Goal: Task Accomplishment & Management: Manage account settings

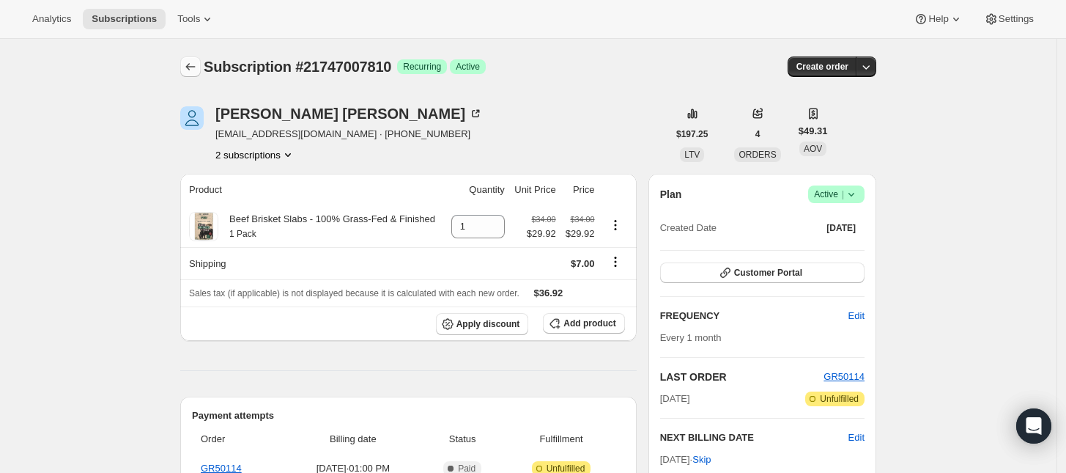
click at [195, 73] on icon "Subscriptions" at bounding box center [190, 66] width 15 height 15
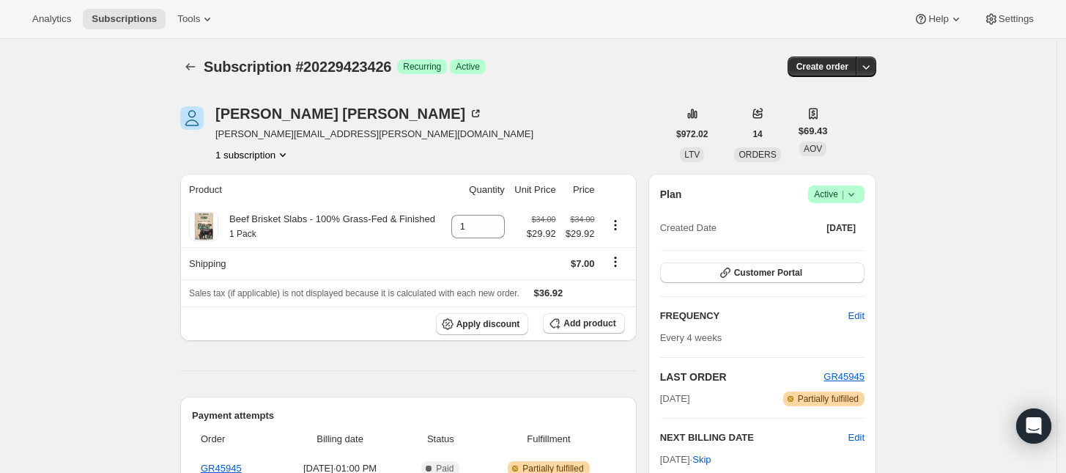
click at [198, 69] on icon "Subscriptions" at bounding box center [190, 66] width 15 height 15
drag, startPoint x: 769, startPoint y: 271, endPoint x: 848, endPoint y: 270, distance: 79.1
click at [848, 270] on button "Customer Portal" at bounding box center [762, 272] width 204 height 21
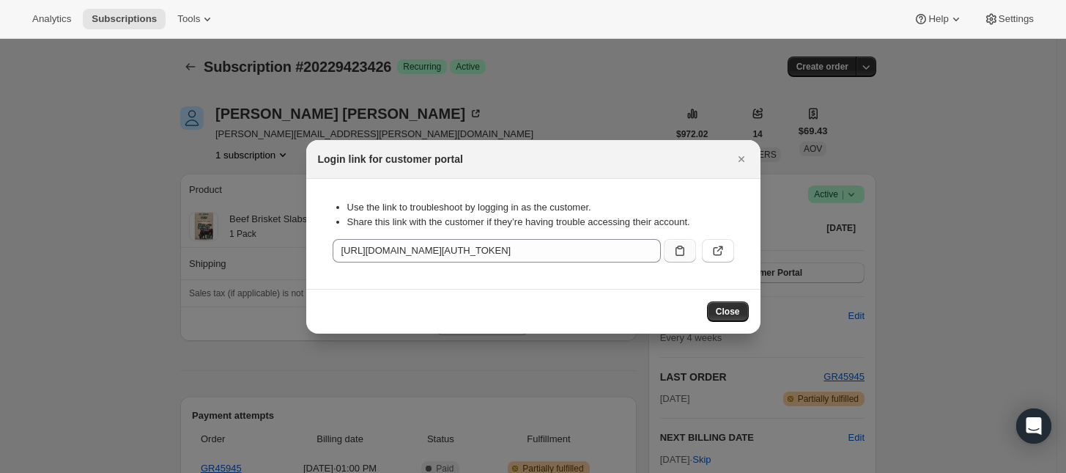
click at [676, 255] on icon ":rc0:" at bounding box center [680, 250] width 9 height 10
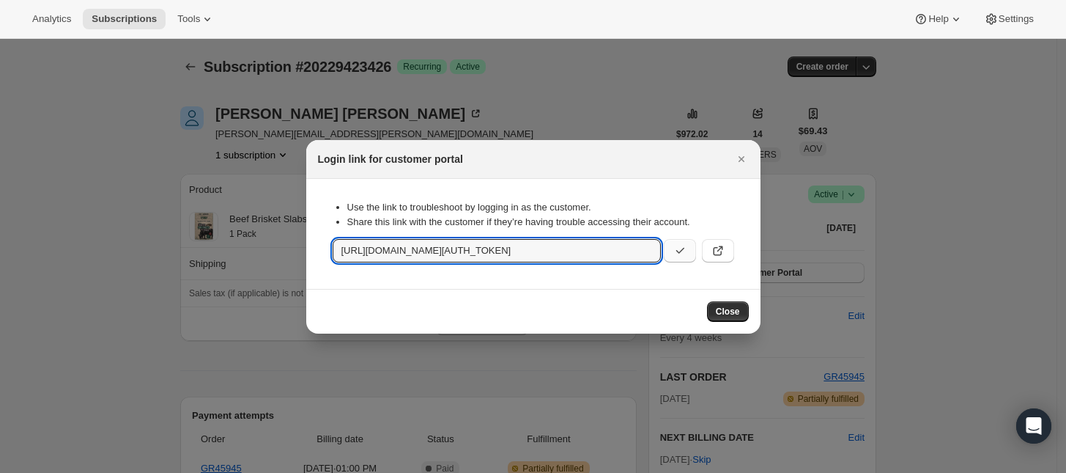
click at [950, 249] on div at bounding box center [533, 236] width 1066 height 473
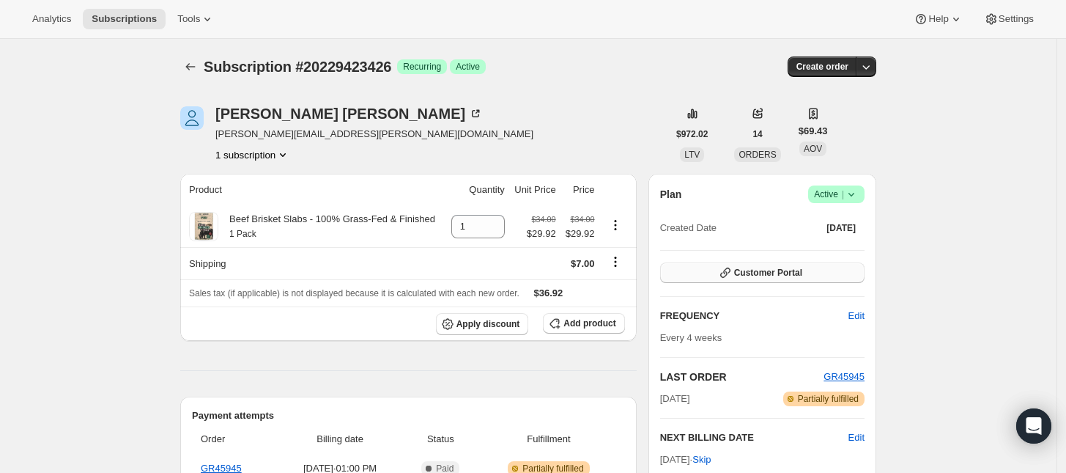
click at [818, 273] on button "Customer Portal" at bounding box center [762, 272] width 204 height 21
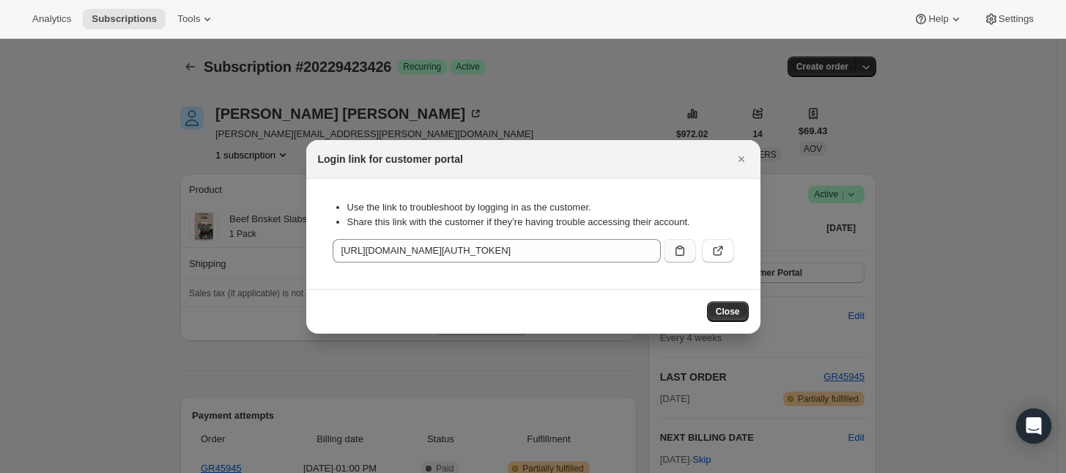
click at [684, 252] on icon ":rc0:" at bounding box center [680, 250] width 15 height 15
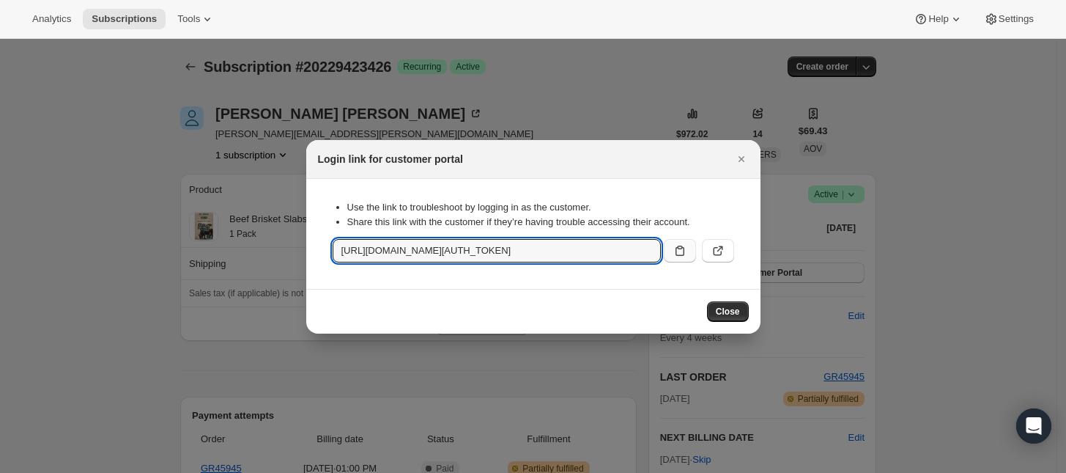
click at [684, 250] on icon ":rc0:" at bounding box center [680, 250] width 15 height 15
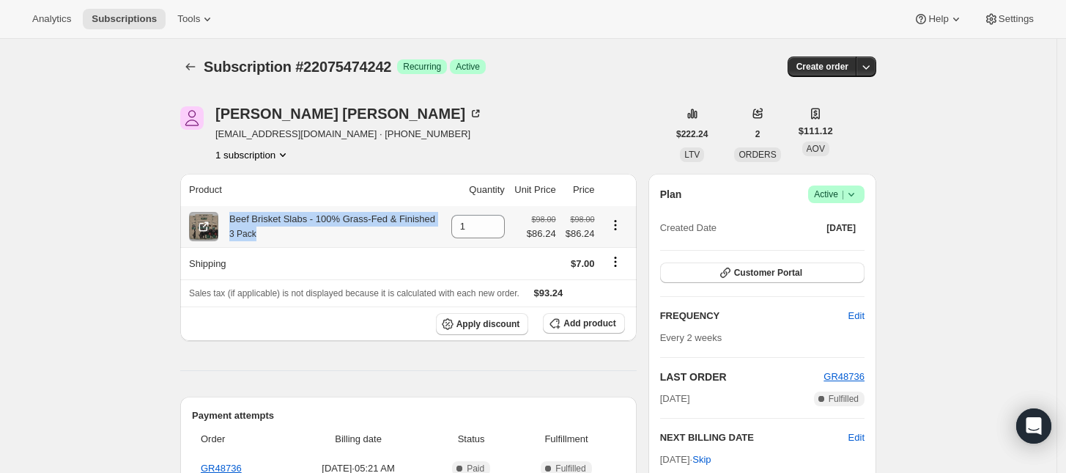
drag, startPoint x: 234, startPoint y: 222, endPoint x: 273, endPoint y: 232, distance: 39.5
click at [273, 232] on div "Beef Brisket Slabs - 100% Grass-Fed & Finished 3 Pack" at bounding box center [326, 226] width 217 height 29
copy div "Beef Brisket Slabs - 100% Grass-Fed & Finished 3 Pack"
click at [795, 278] on button "Customer Portal" at bounding box center [762, 272] width 204 height 21
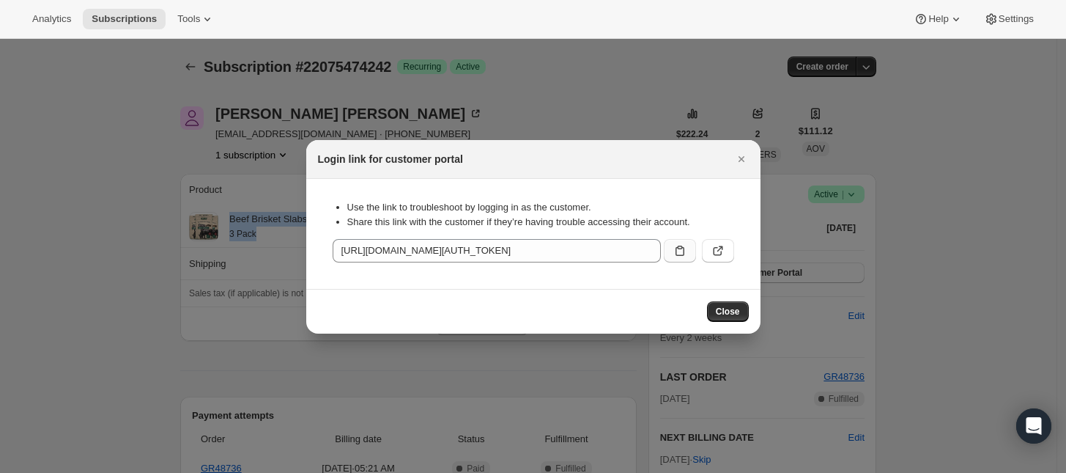
click at [686, 250] on icon ":rc0:" at bounding box center [680, 250] width 15 height 15
copy div "Beef Brisket Slabs - 100% Grass-Fed & Finished 3 Pack"
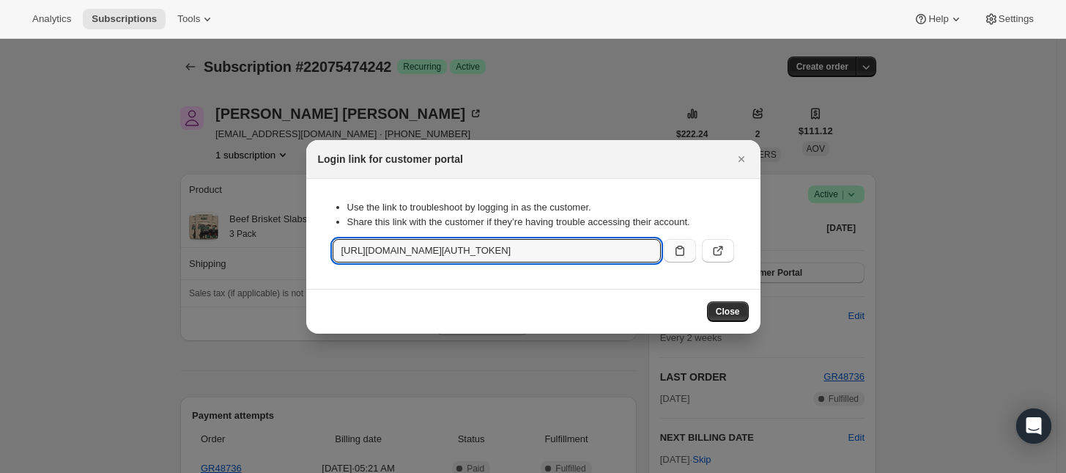
click at [682, 249] on icon ":rc0:" at bounding box center [680, 250] width 15 height 15
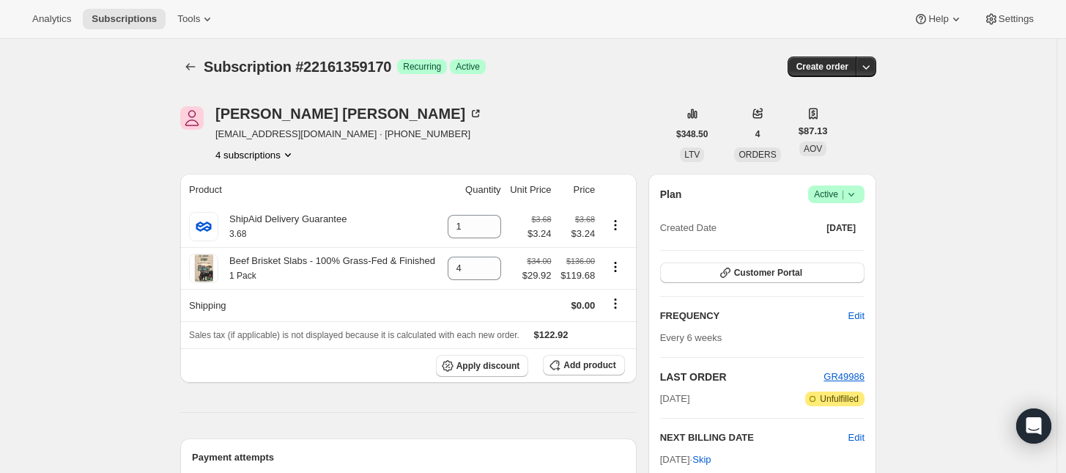
click at [262, 152] on button "4 subscriptions" at bounding box center [255, 154] width 80 height 15
click at [272, 187] on span "20301709634" at bounding box center [261, 182] width 102 height 15
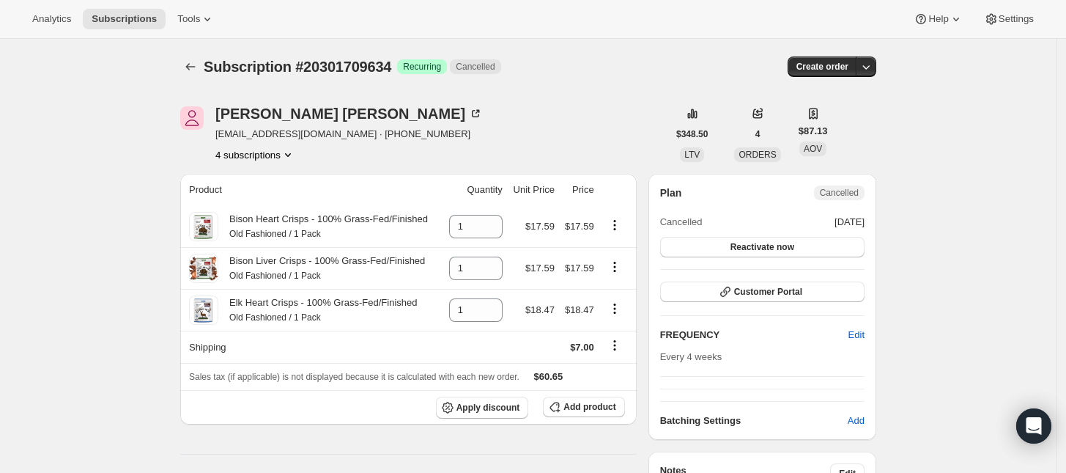
click at [278, 154] on button "4 subscriptions" at bounding box center [255, 154] width 80 height 15
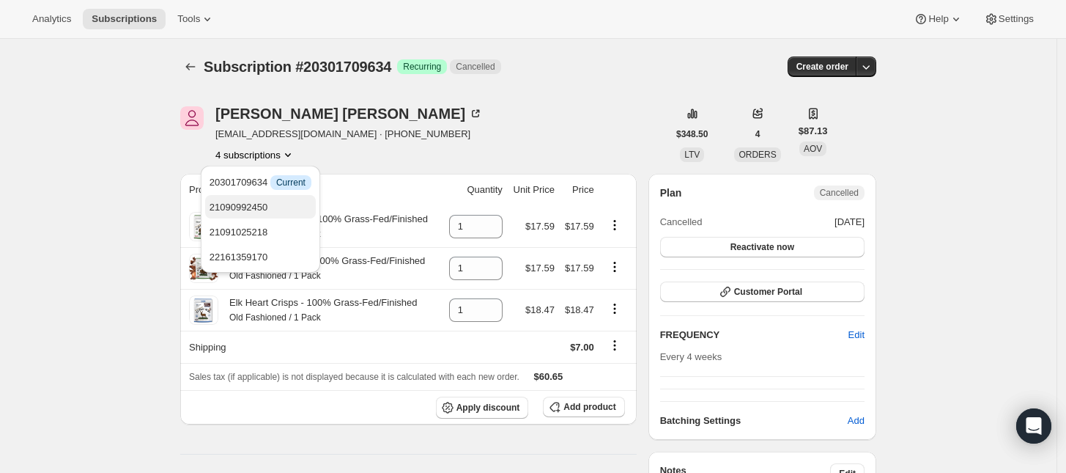
click at [273, 202] on span "21090992450" at bounding box center [261, 207] width 102 height 15
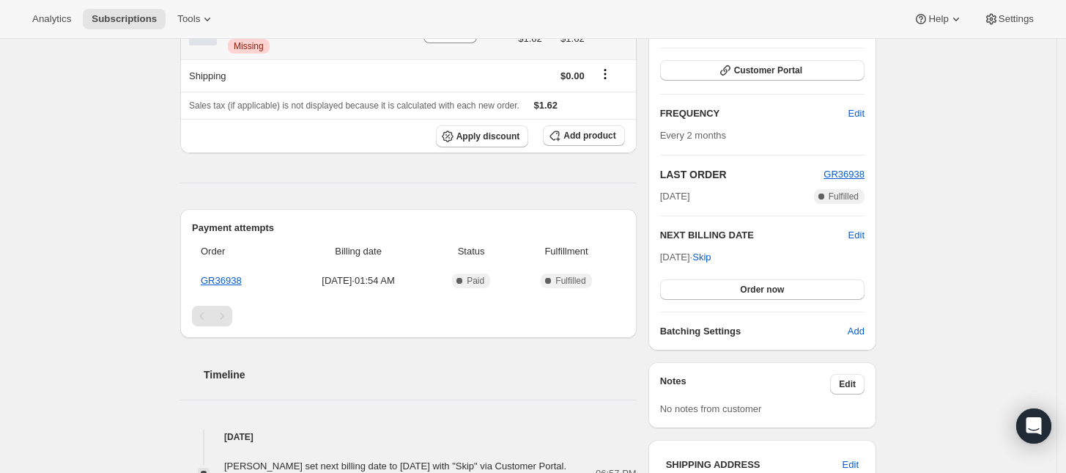
scroll to position [366, 0]
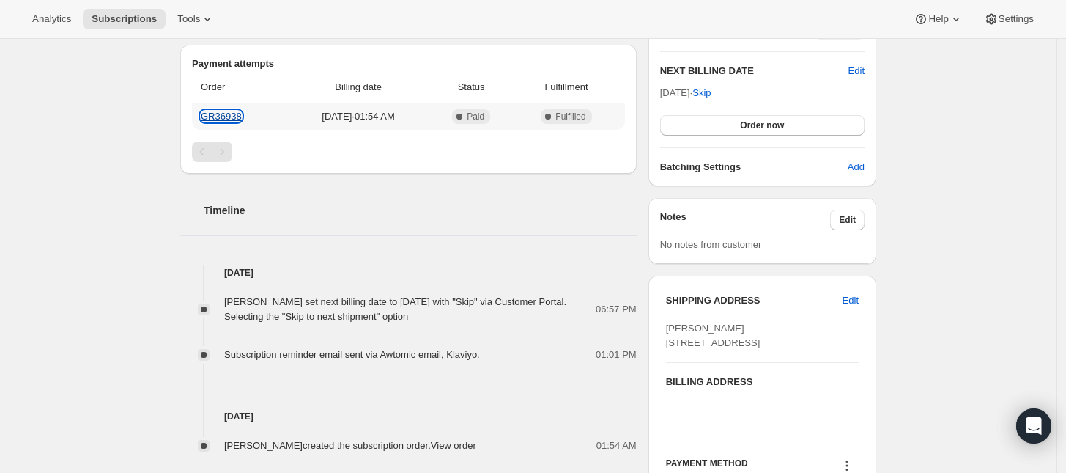
click at [234, 119] on link "GR36938" at bounding box center [221, 116] width 41 height 11
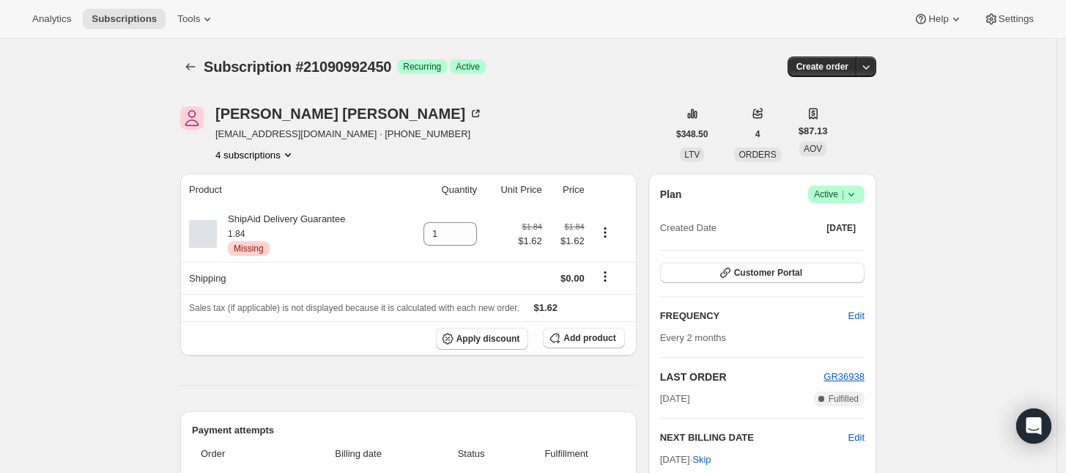
click at [289, 147] on icon "Product actions" at bounding box center [288, 154] width 15 height 15
click at [269, 228] on span "21091025218" at bounding box center [261, 232] width 102 height 15
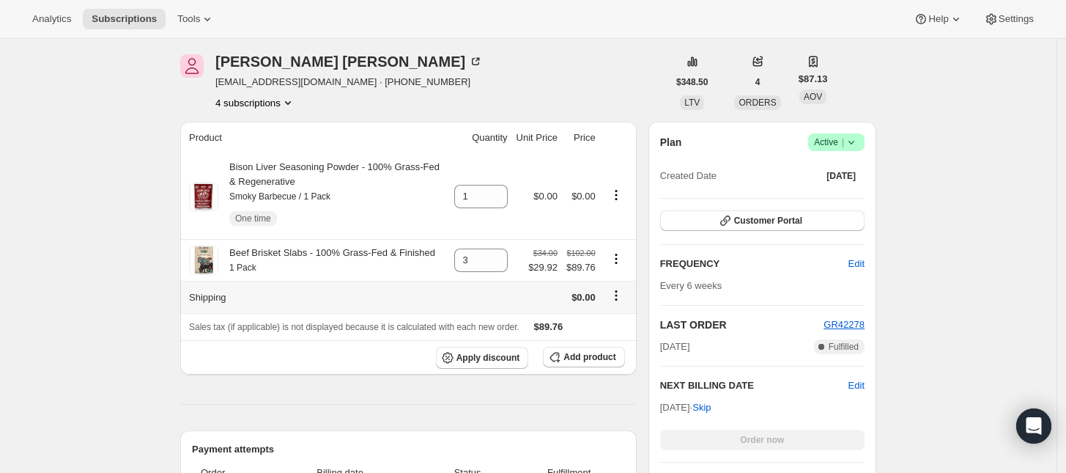
scroll to position [183, 0]
click at [273, 101] on button "4 subscriptions" at bounding box center [255, 103] width 80 height 15
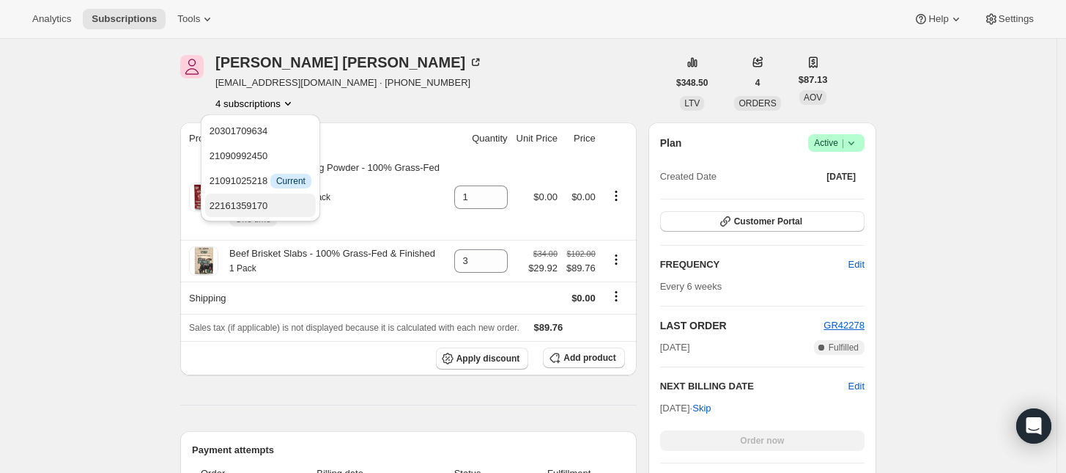
click at [273, 204] on span "22161359170" at bounding box center [261, 206] width 102 height 15
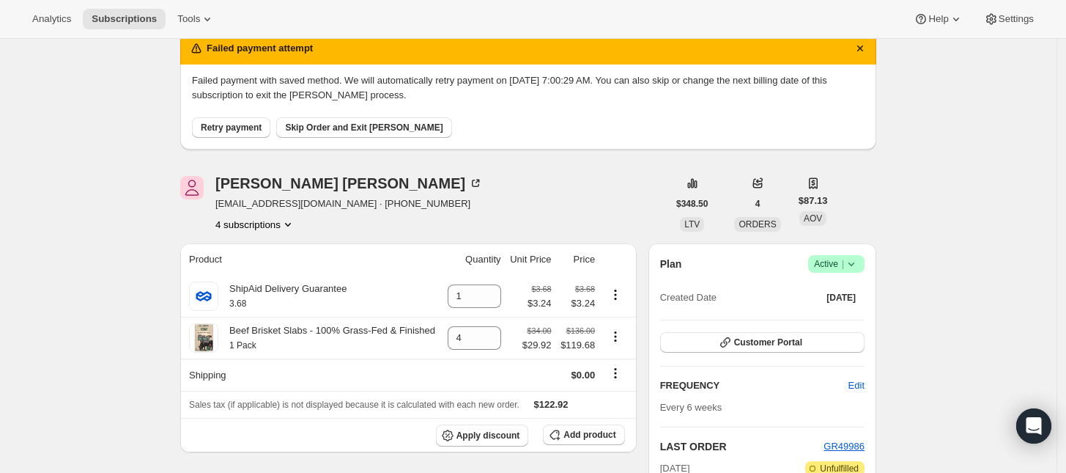
scroll to position [92, 0]
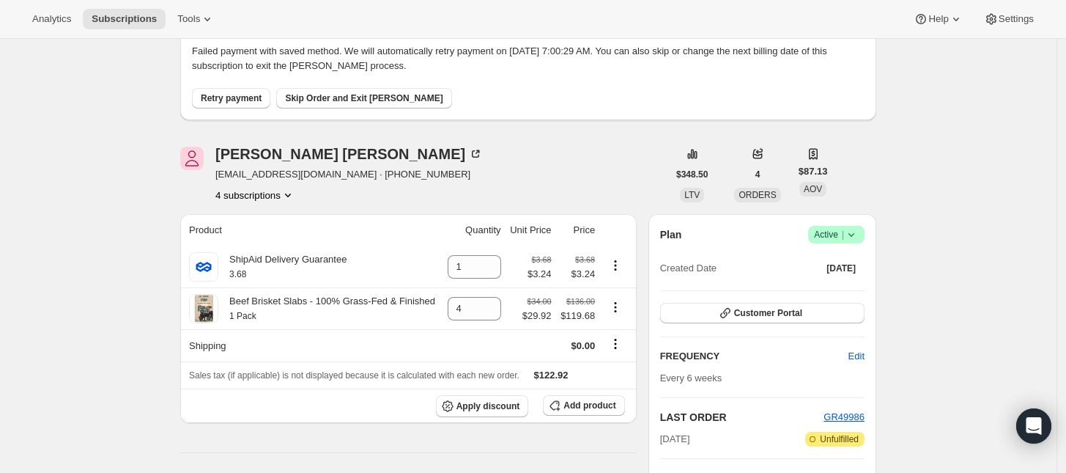
click at [275, 197] on button "4 subscriptions" at bounding box center [255, 195] width 80 height 15
click at [275, 267] on span "21091025218" at bounding box center [261, 272] width 102 height 15
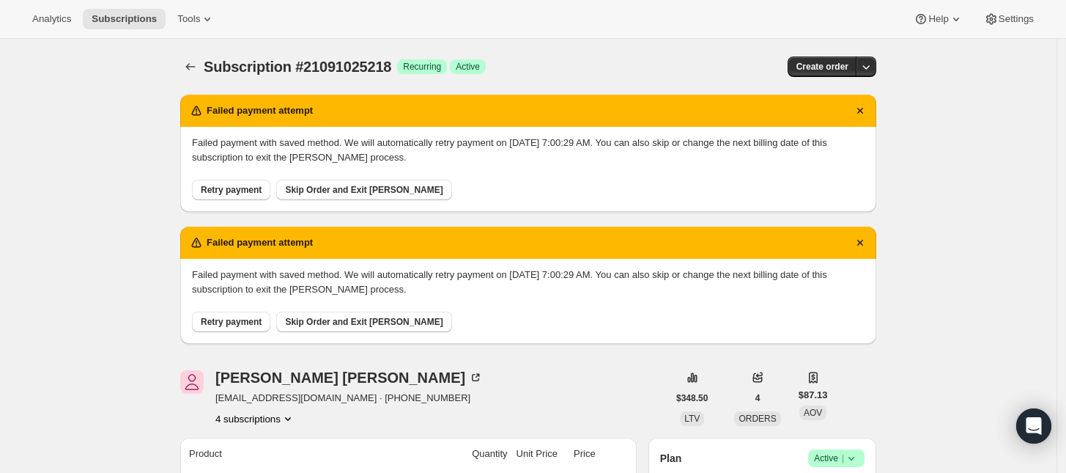
scroll to position [183, 0]
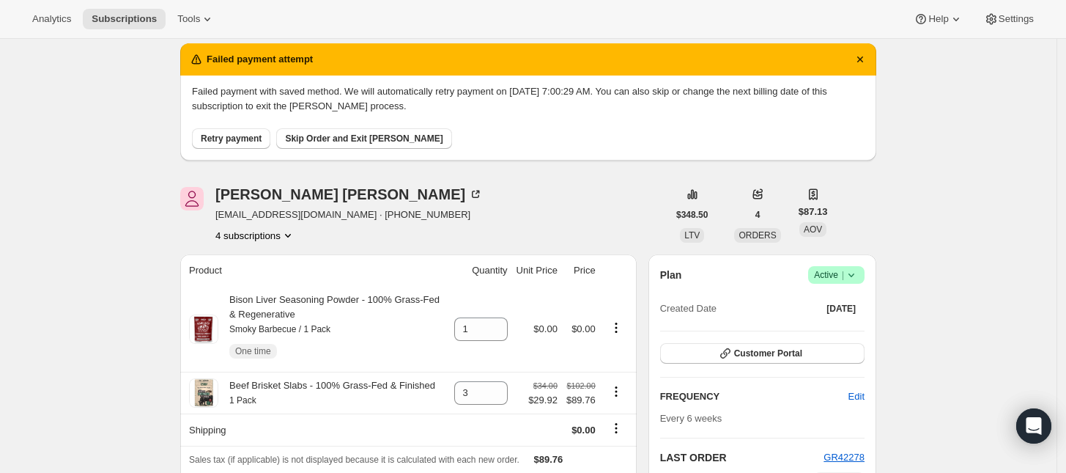
click at [286, 235] on icon "Product actions" at bounding box center [288, 235] width 15 height 15
click at [265, 336] on span "22161359170" at bounding box center [239, 337] width 59 height 11
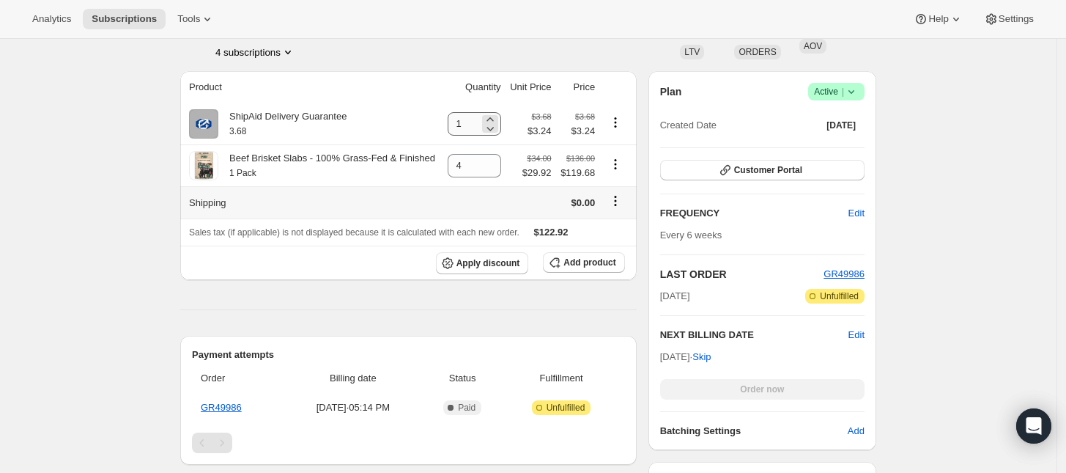
scroll to position [275, 0]
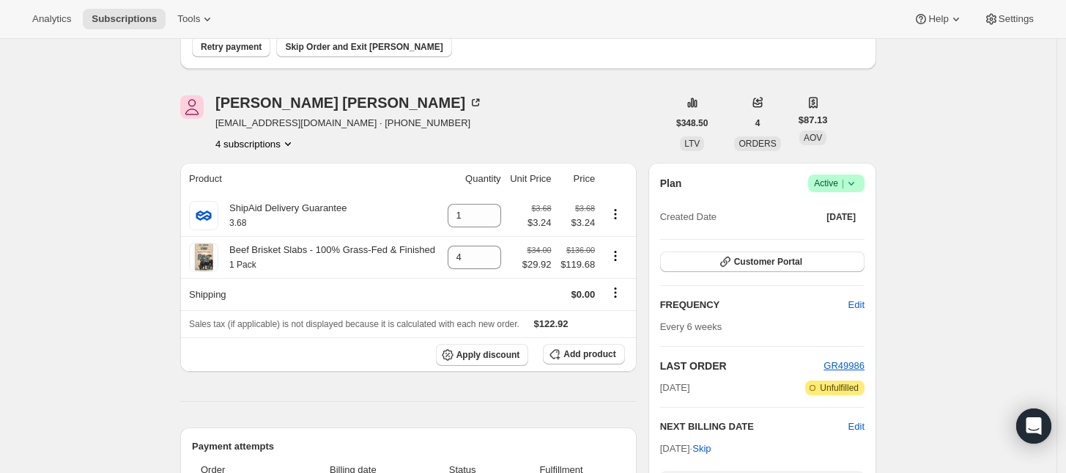
click at [284, 138] on icon "Product actions" at bounding box center [288, 143] width 15 height 15
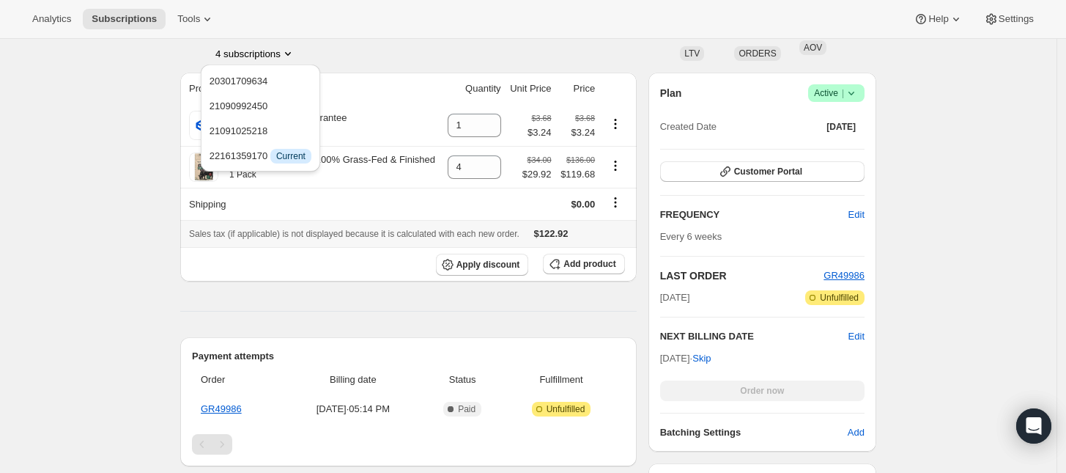
scroll to position [366, 0]
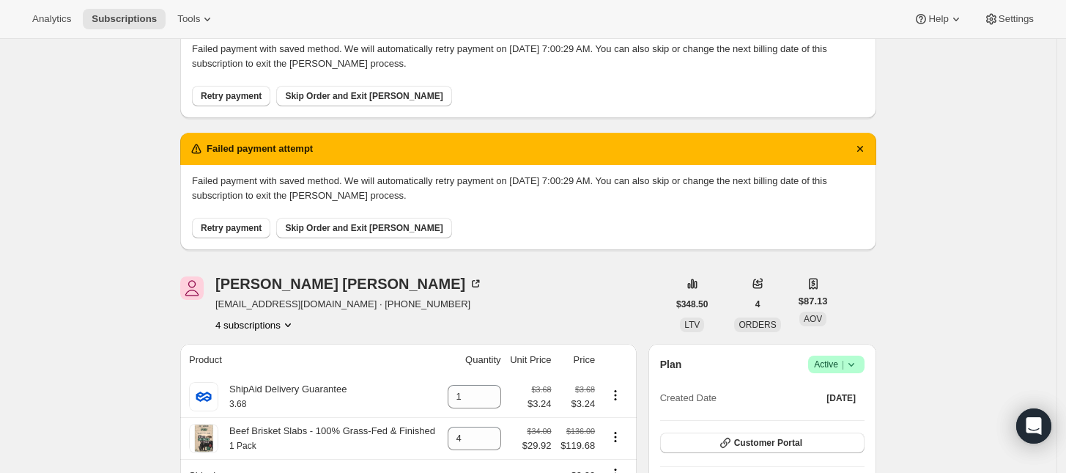
scroll to position [183, 0]
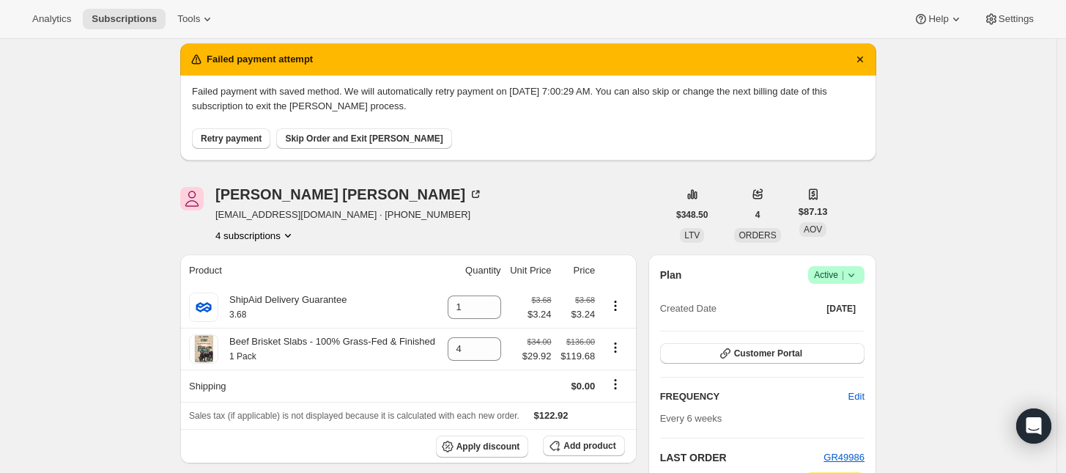
click at [282, 238] on button "4 subscriptions" at bounding box center [255, 235] width 80 height 15
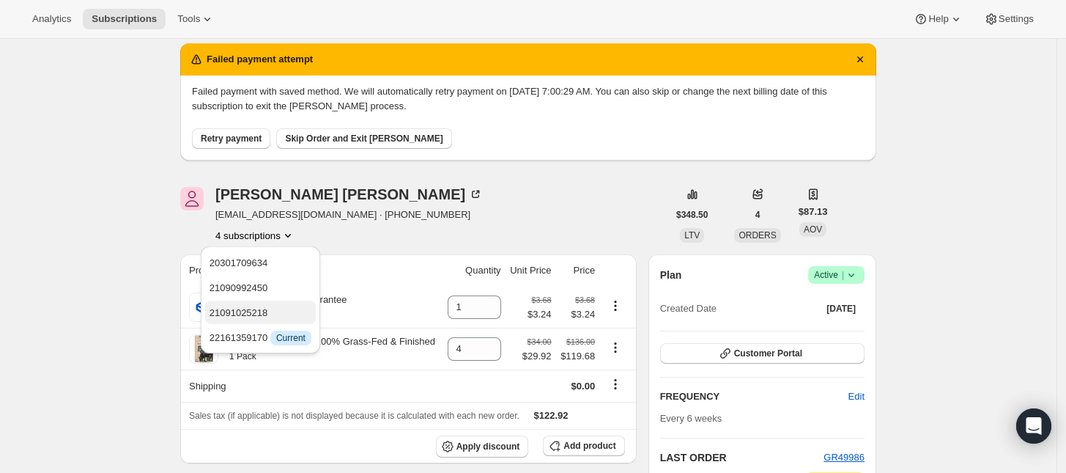
click at [269, 312] on span "21091025218" at bounding box center [261, 313] width 102 height 15
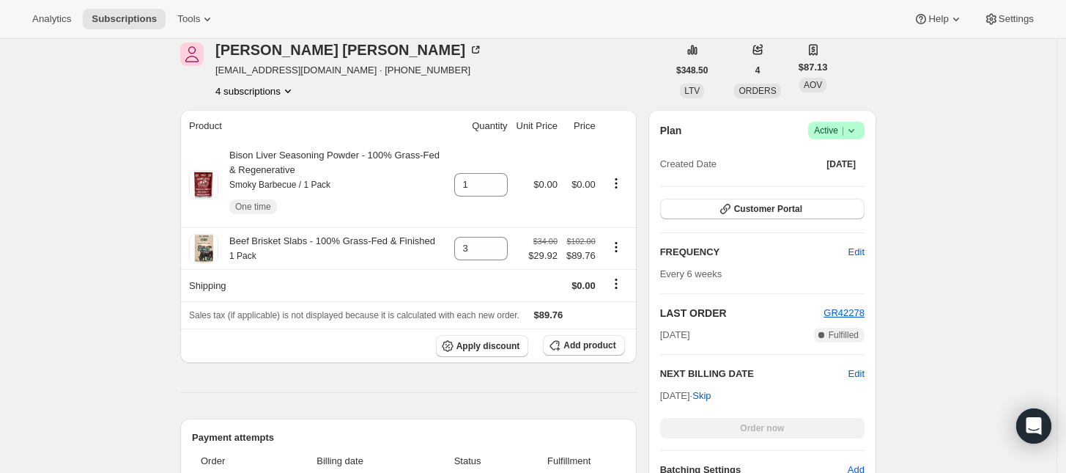
scroll to position [458, 0]
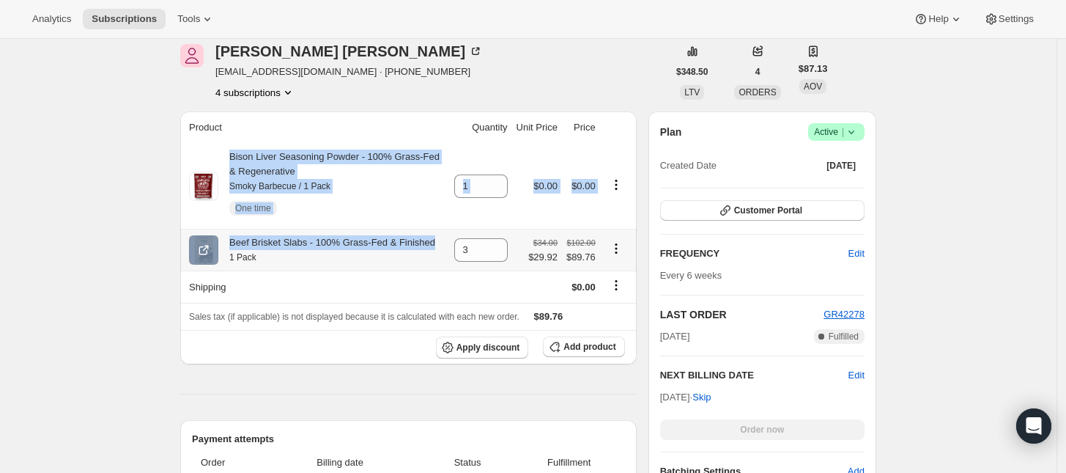
drag, startPoint x: 209, startPoint y: 146, endPoint x: 440, endPoint y: 238, distance: 249.3
click at [440, 238] on tbody "Bison Liver Seasoning Powder - 100% Grass-Fed & Regenerative Smoky Barbecue / 1…" at bounding box center [408, 254] width 456 height 221
copy tbody "Bison Liver Seasoning Powder - 100% Grass-Fed & Regenerative Smoky Barbecue / 1…"
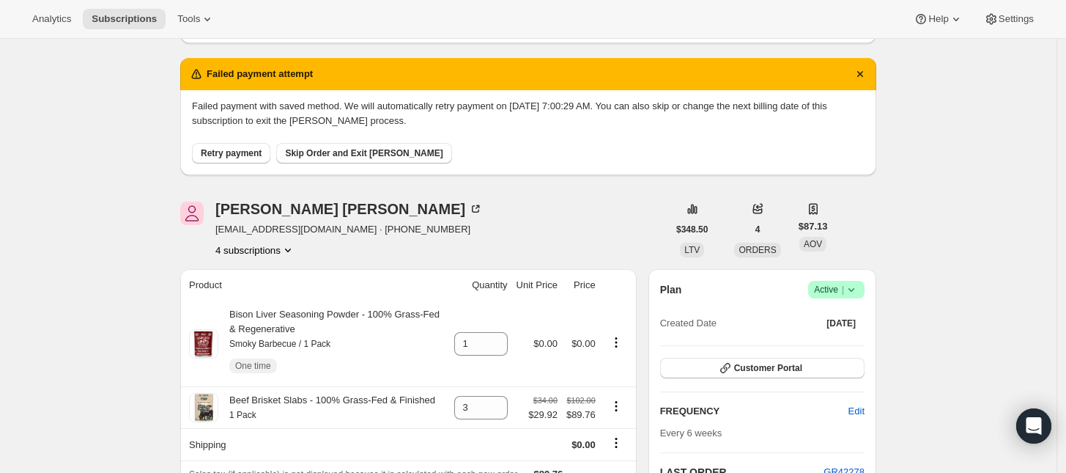
scroll to position [275, 0]
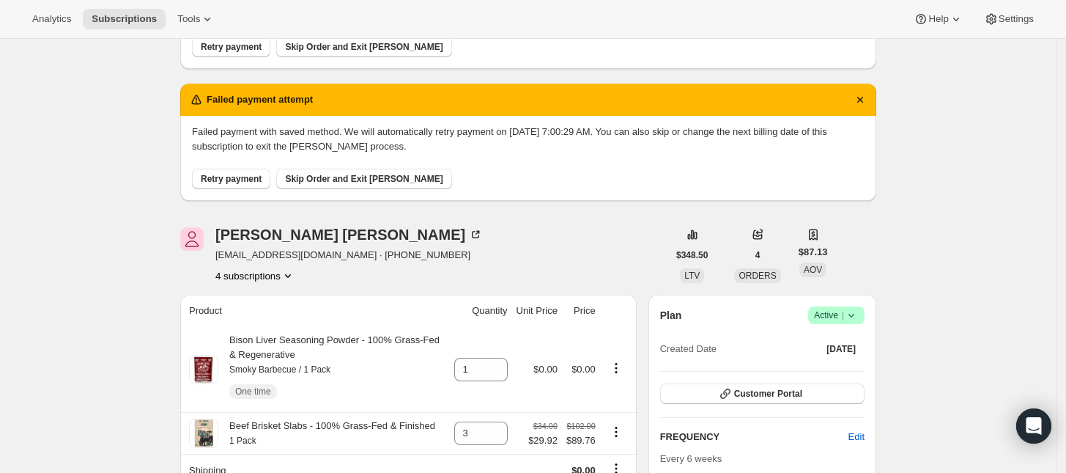
click at [837, 314] on span "Active |" at bounding box center [836, 315] width 45 height 15
click at [854, 364] on span "Cancel subscription" at bounding box center [841, 368] width 83 height 11
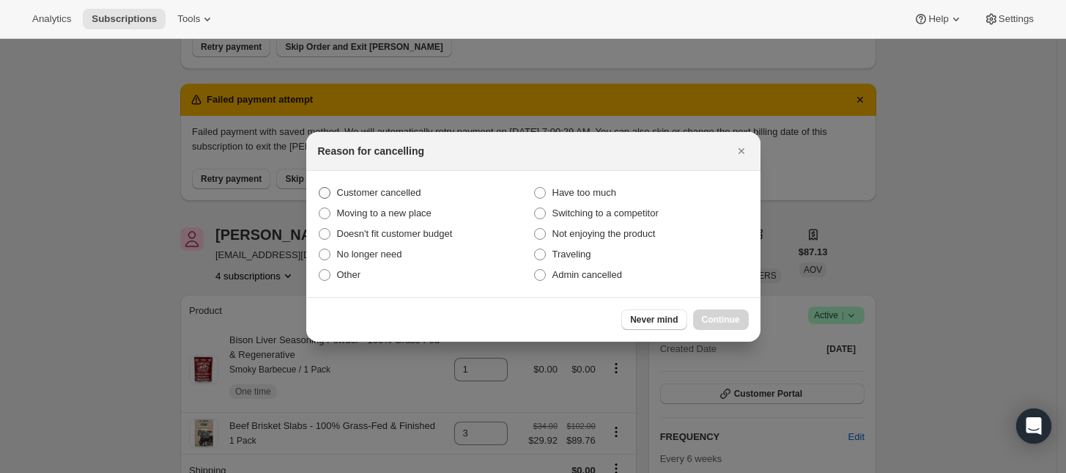
click at [407, 191] on span "Customer cancelled" at bounding box center [379, 192] width 84 height 11
click at [319, 188] on input "Customer cancelled" at bounding box center [319, 187] width 1 height 1
radio input "true"
click at [728, 312] on button "Continue" at bounding box center [721, 319] width 56 height 21
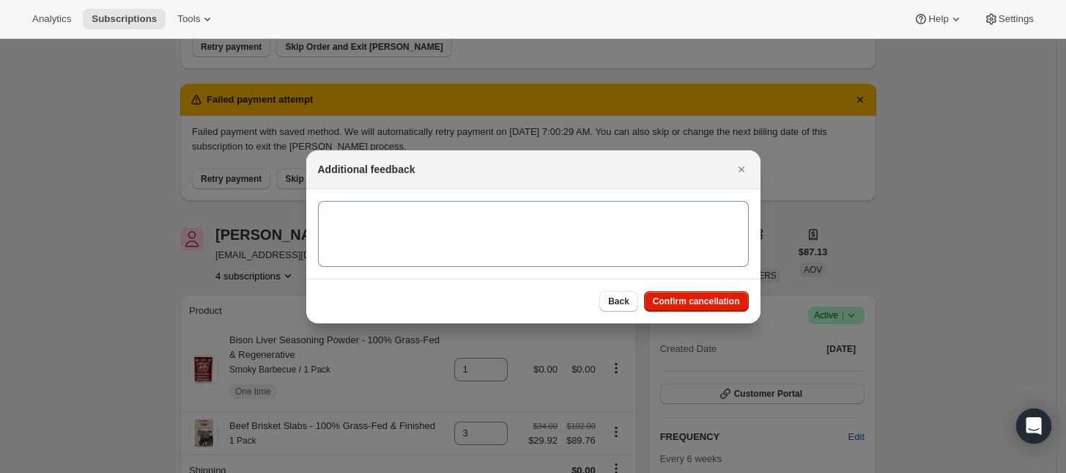
click at [717, 288] on div "Back Confirm cancellation" at bounding box center [533, 300] width 454 height 45
click at [716, 299] on span "Confirm cancellation" at bounding box center [696, 301] width 87 height 12
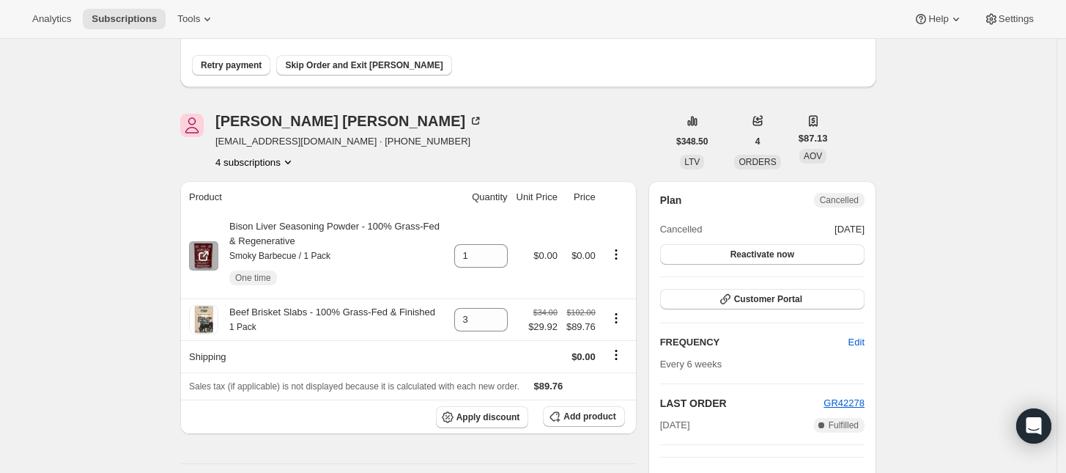
scroll to position [458, 0]
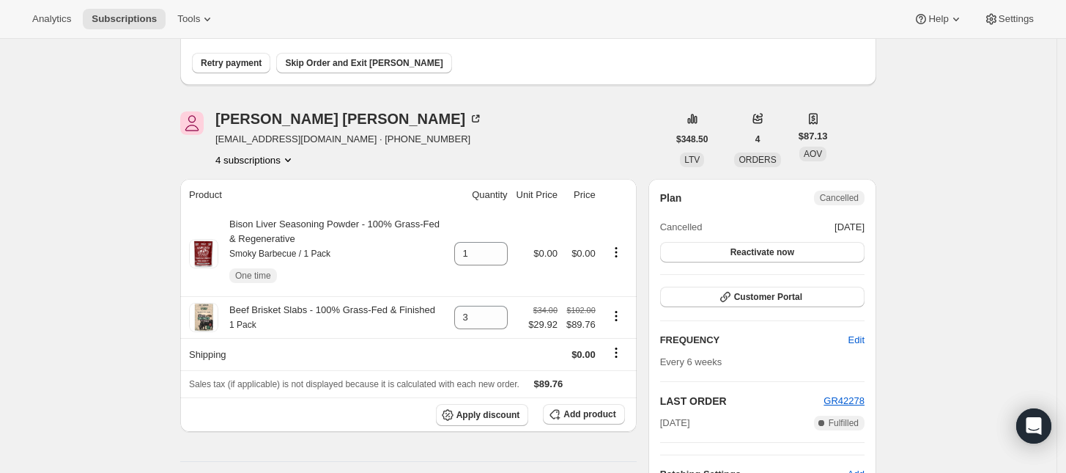
click at [273, 163] on button "4 subscriptions" at bounding box center [255, 159] width 80 height 15
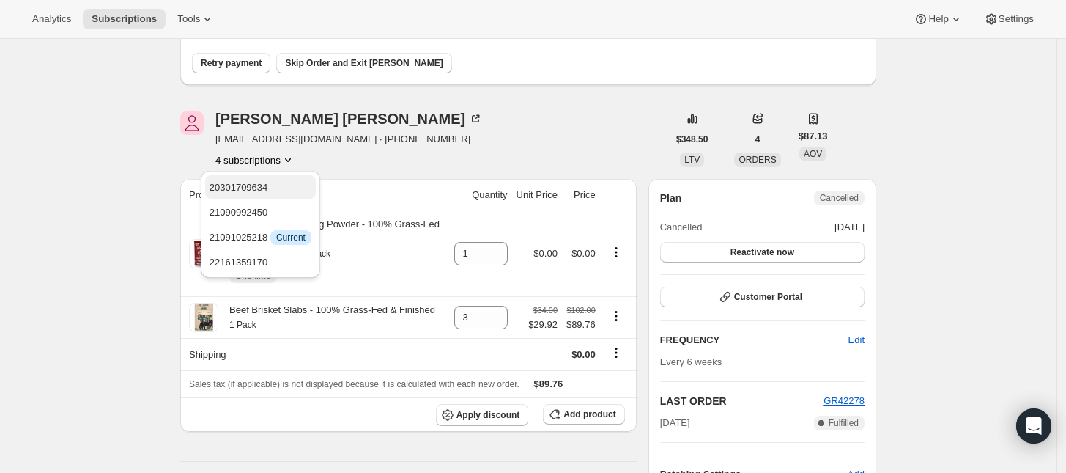
click at [273, 186] on span "20301709634" at bounding box center [261, 187] width 102 height 15
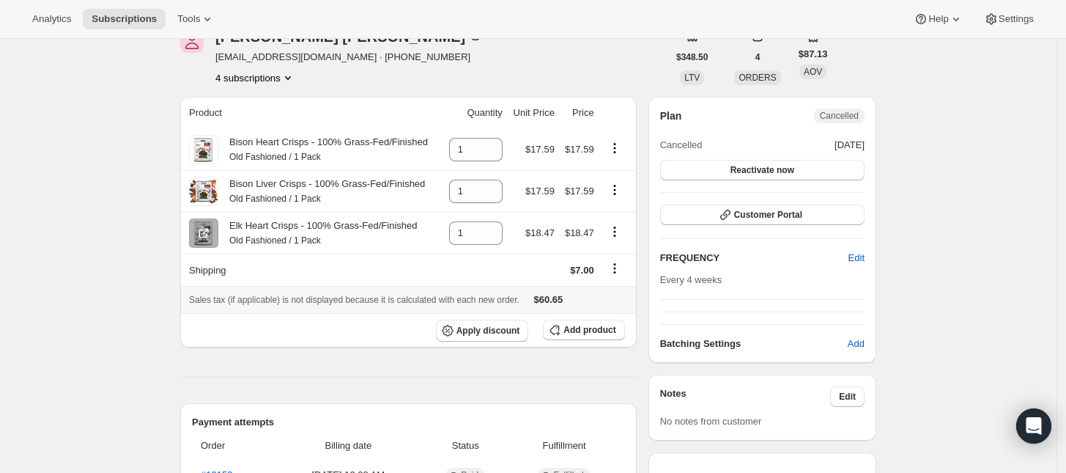
scroll to position [550, 0]
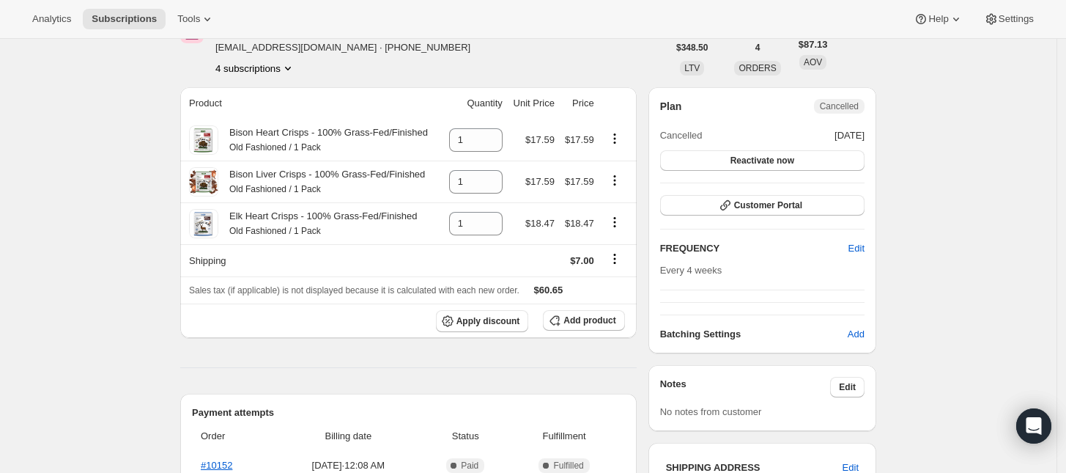
click at [280, 70] on button "4 subscriptions" at bounding box center [255, 68] width 80 height 15
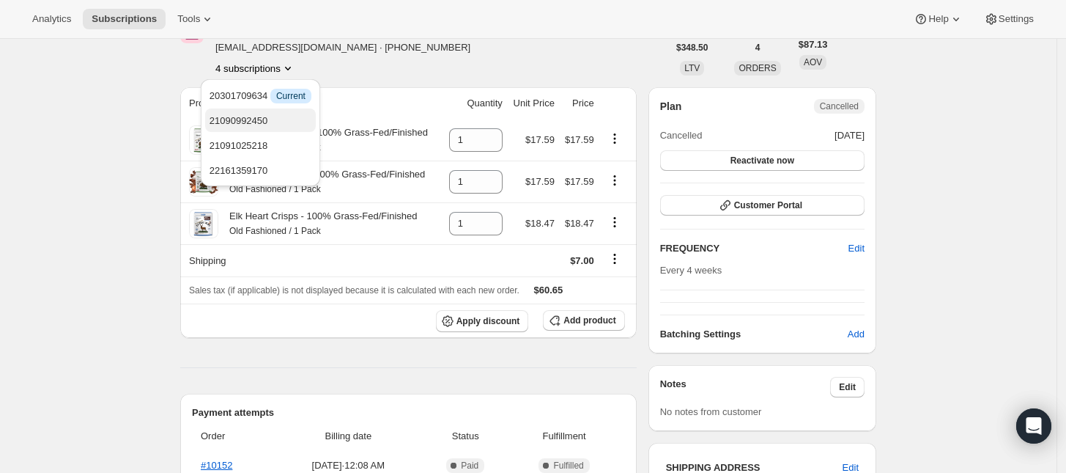
click at [271, 121] on span "21090992450" at bounding box center [261, 121] width 102 height 15
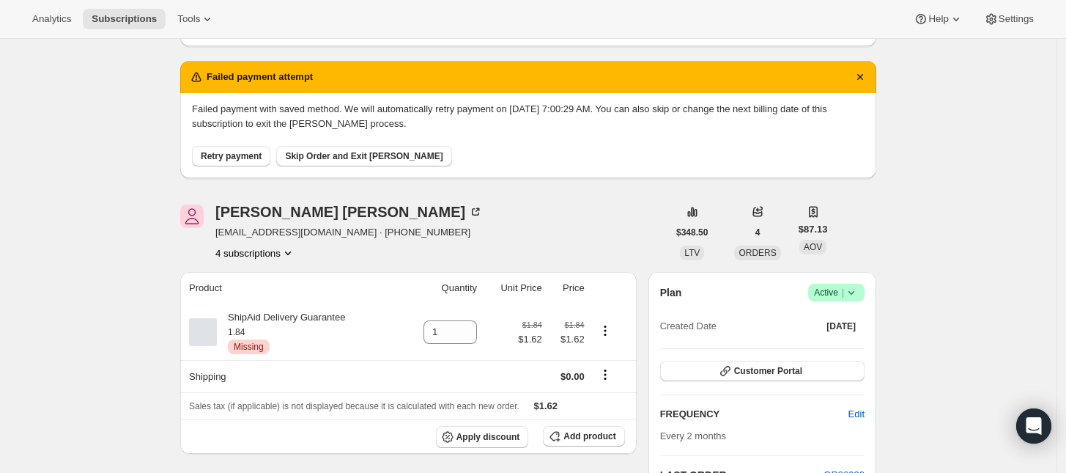
scroll to position [366, 0]
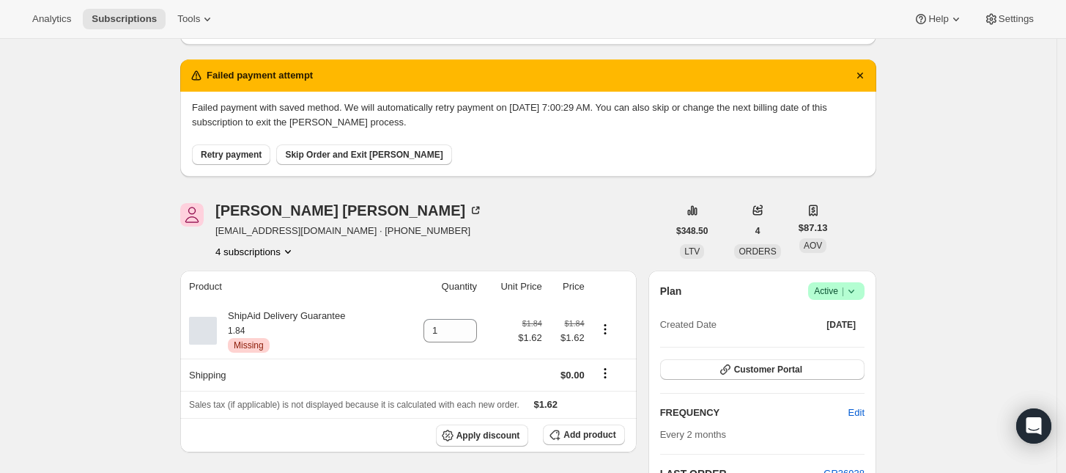
click at [275, 249] on button "4 subscriptions" at bounding box center [255, 251] width 80 height 15
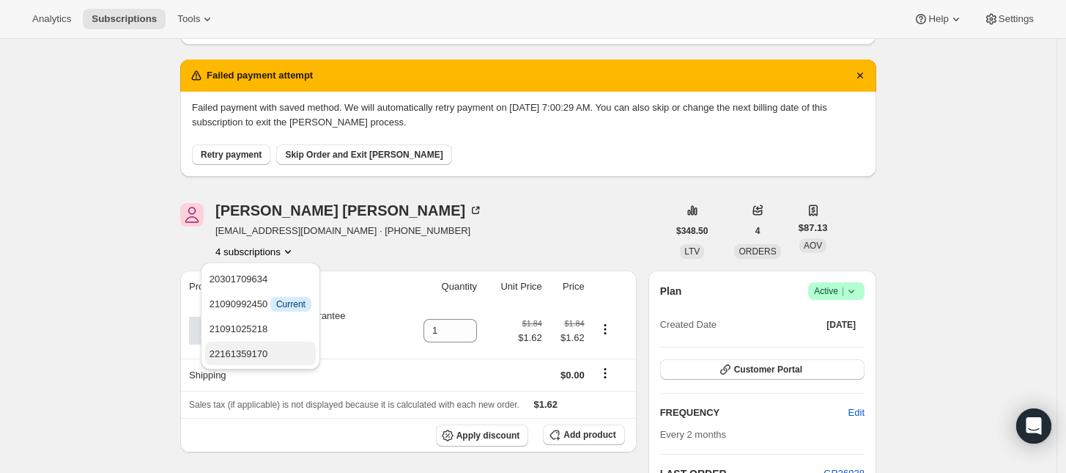
click at [279, 344] on button "22161359170" at bounding box center [260, 352] width 111 height 23
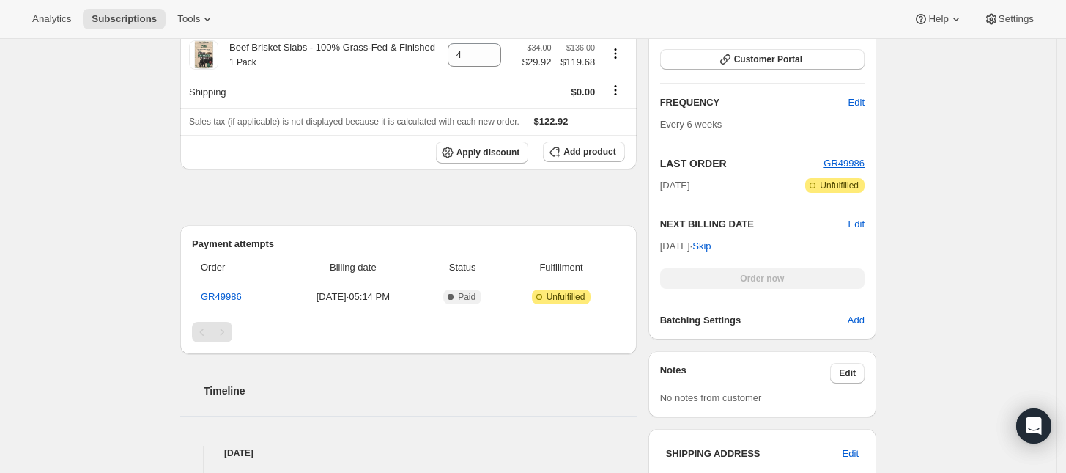
scroll to position [550, 0]
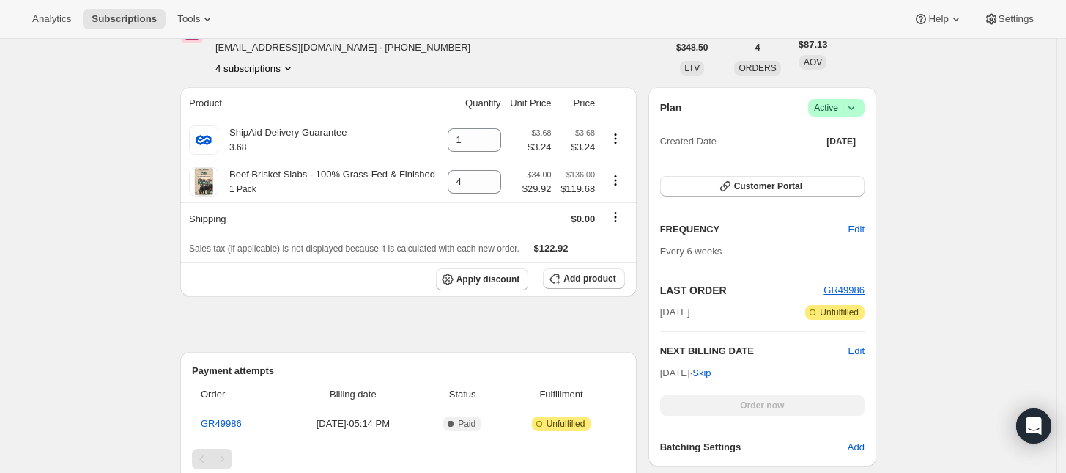
click at [278, 69] on button "4 subscriptions" at bounding box center [255, 68] width 80 height 15
click at [280, 116] on span "21090992450" at bounding box center [261, 121] width 102 height 15
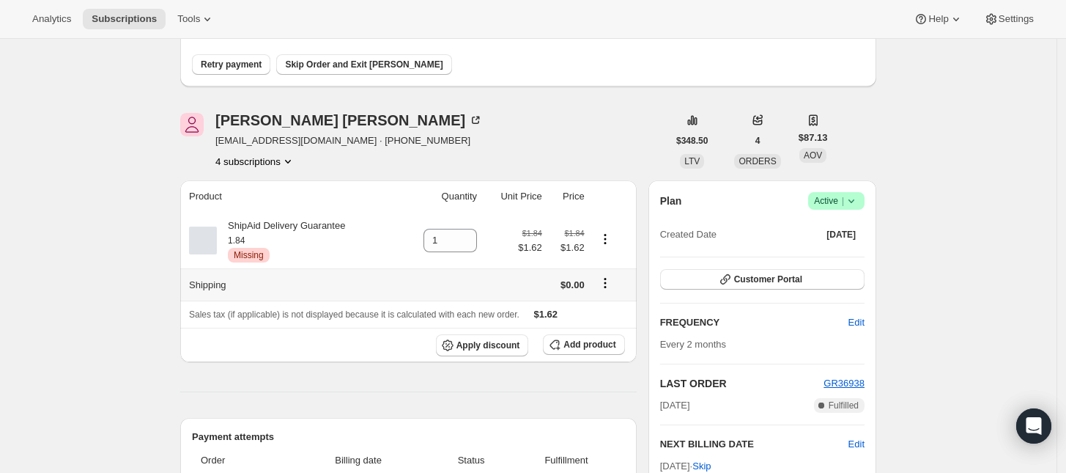
scroll to position [458, 0]
click at [839, 201] on span "Active |" at bounding box center [836, 199] width 45 height 15
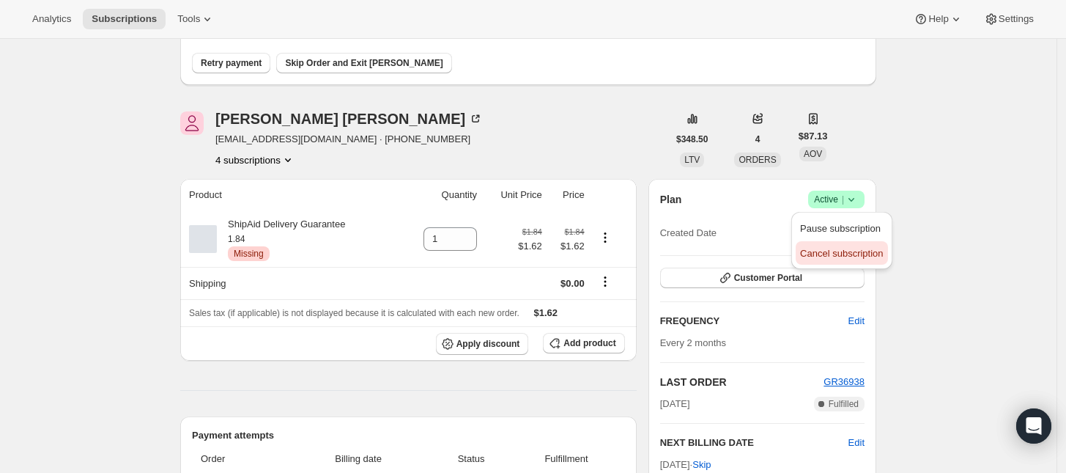
click at [834, 256] on span "Cancel subscription" at bounding box center [841, 253] width 83 height 11
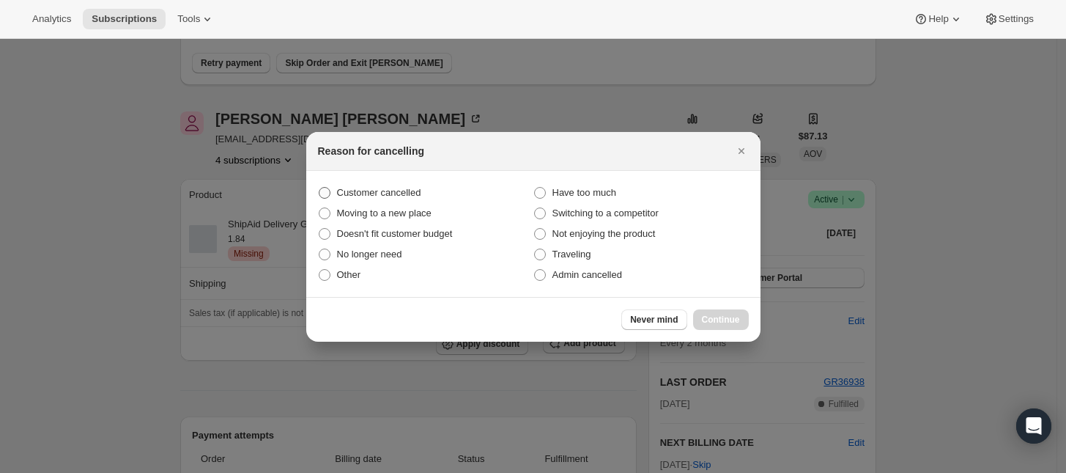
click at [390, 189] on span "Customer cancelled" at bounding box center [379, 192] width 84 height 11
click at [319, 188] on input "Customer cancelled" at bounding box center [319, 187] width 1 height 1
radio input "true"
click at [719, 319] on span "Continue" at bounding box center [721, 320] width 38 height 12
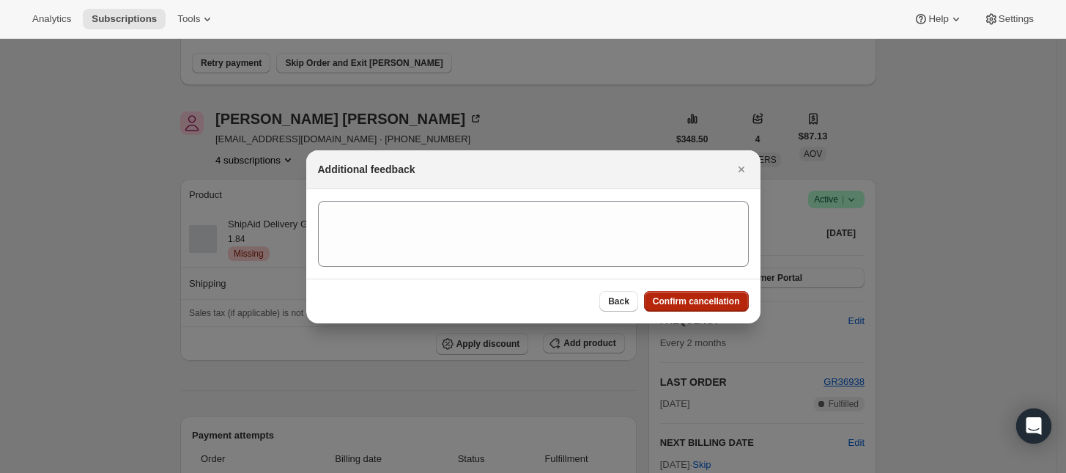
click at [711, 294] on button "Confirm cancellation" at bounding box center [696, 301] width 105 height 21
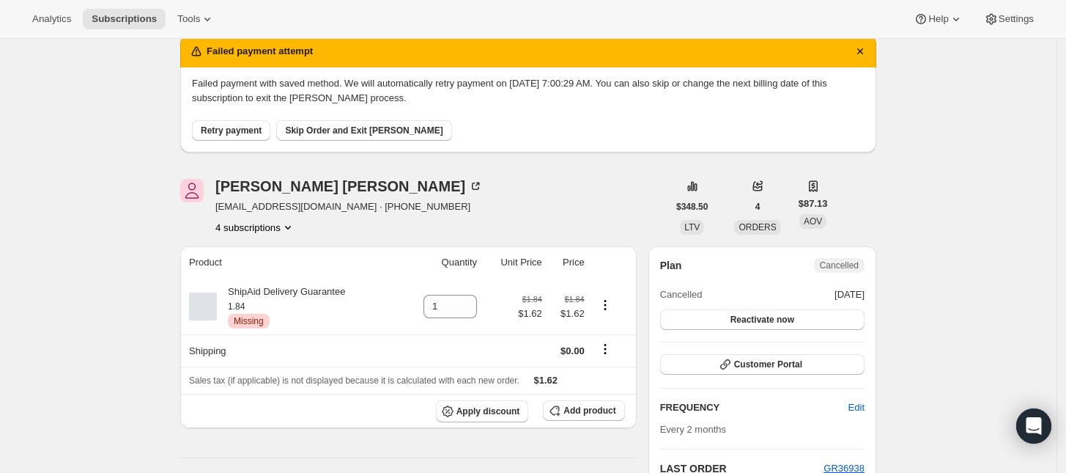
click at [280, 226] on button "4 subscriptions" at bounding box center [255, 227] width 80 height 15
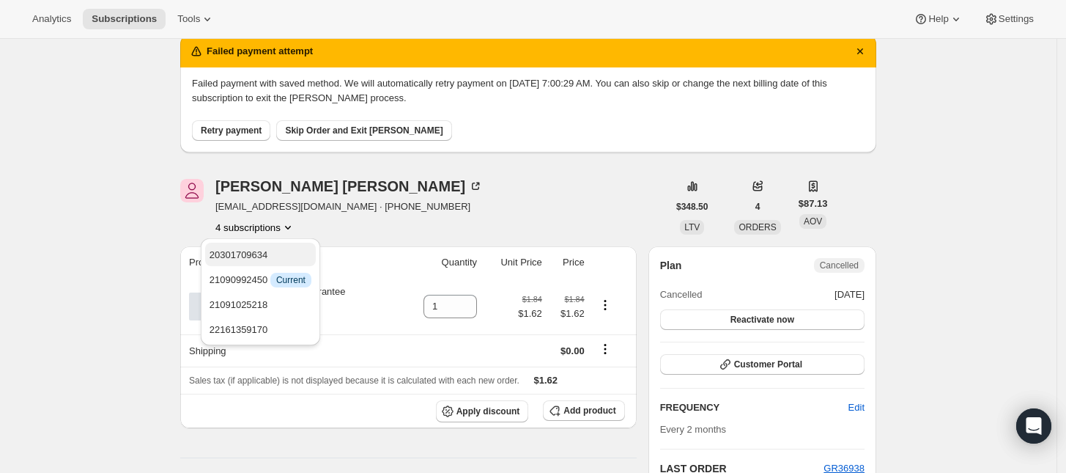
click at [278, 255] on span "20301709634" at bounding box center [261, 255] width 102 height 15
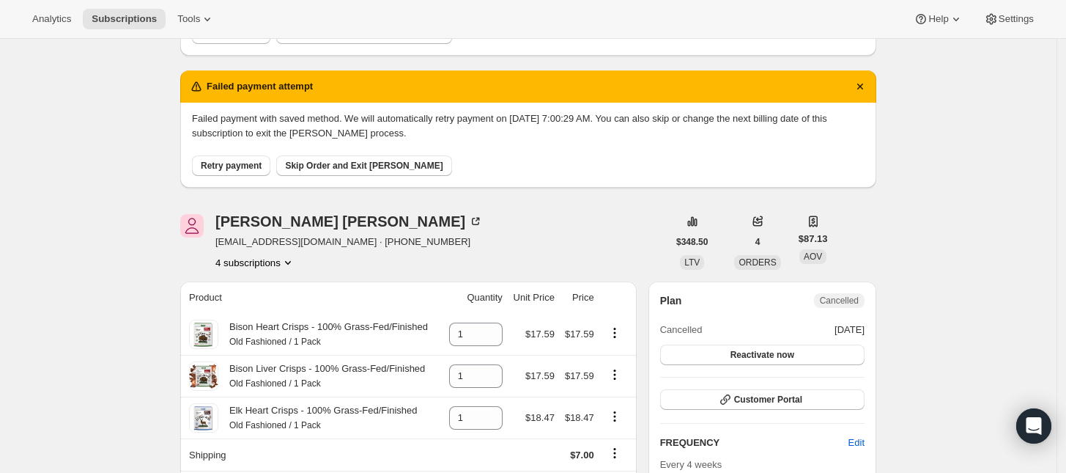
scroll to position [550, 0]
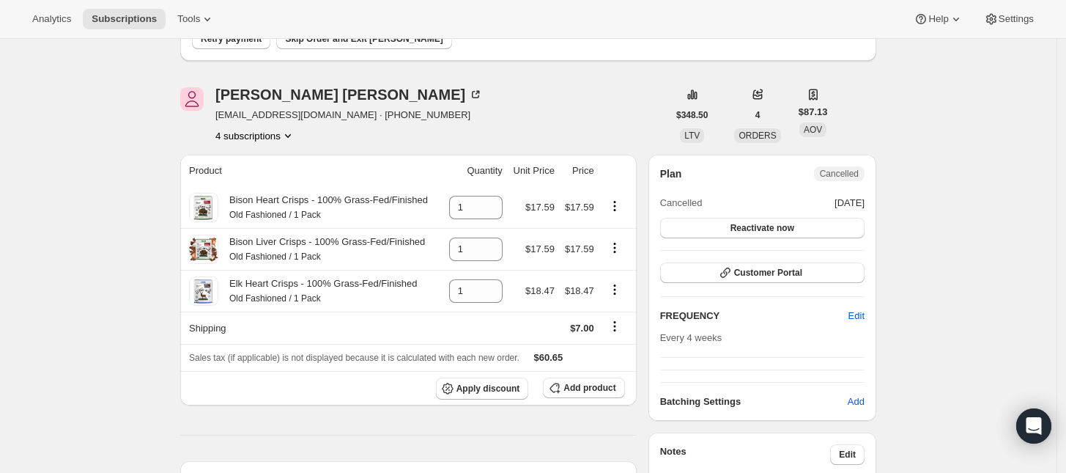
click at [284, 135] on icon "Product actions" at bounding box center [288, 135] width 15 height 15
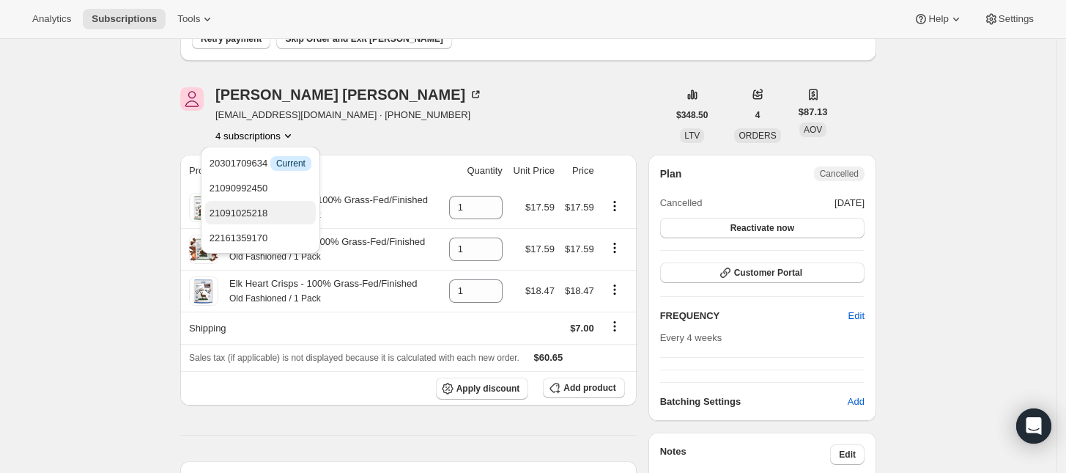
click at [287, 213] on span "21091025218" at bounding box center [261, 213] width 102 height 15
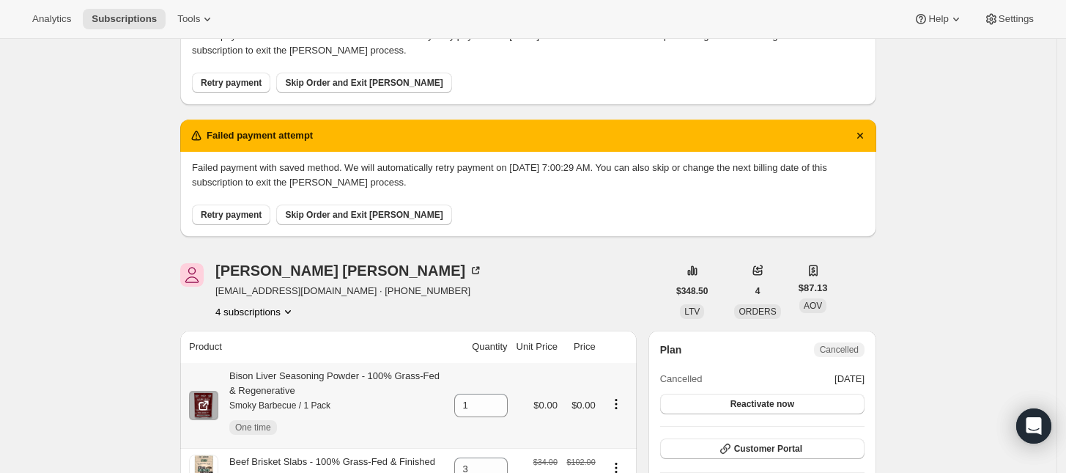
scroll to position [366, 0]
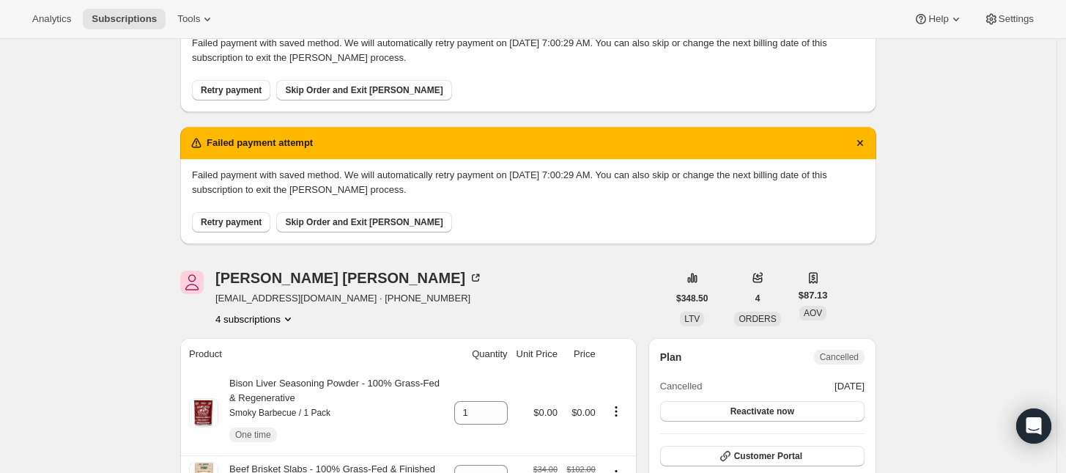
click at [267, 318] on button "4 subscriptions" at bounding box center [255, 318] width 80 height 15
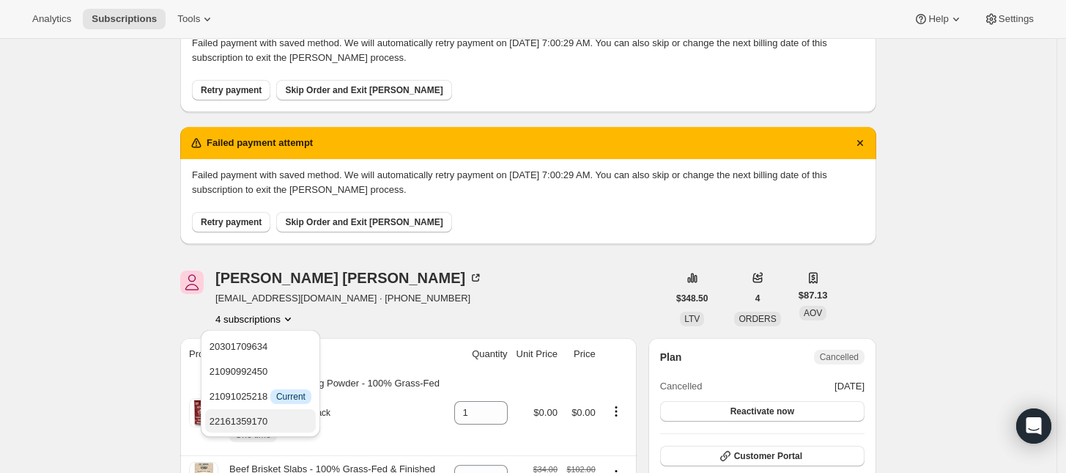
click at [266, 409] on button "22161359170" at bounding box center [260, 420] width 111 height 23
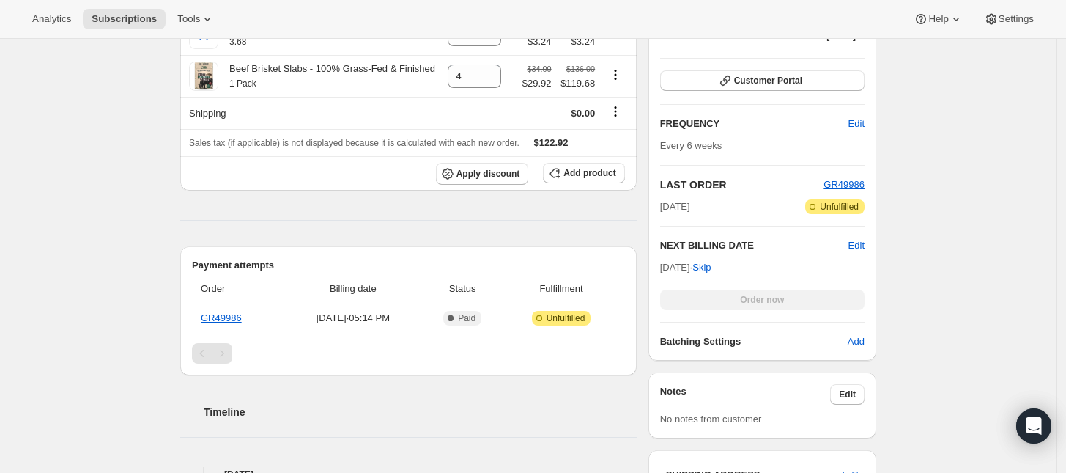
scroll to position [458, 0]
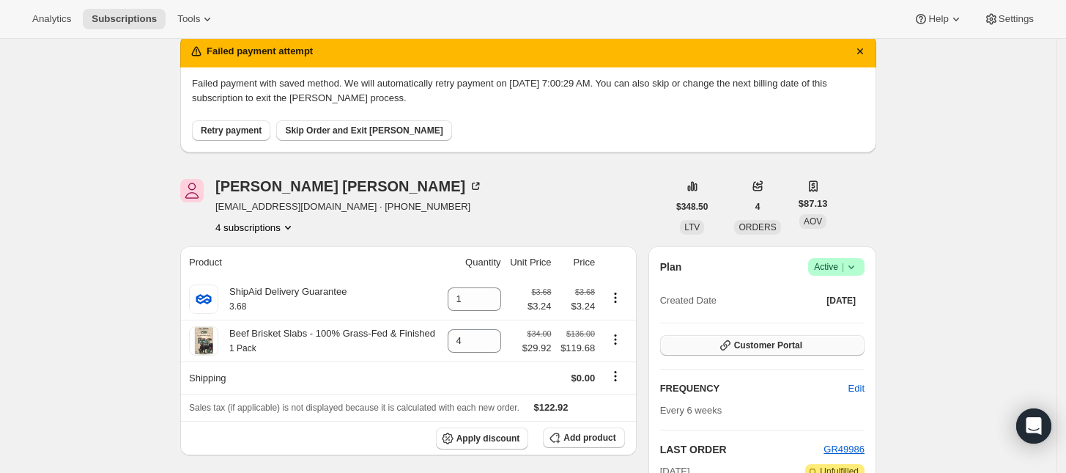
click at [810, 339] on button "Customer Portal" at bounding box center [762, 345] width 204 height 21
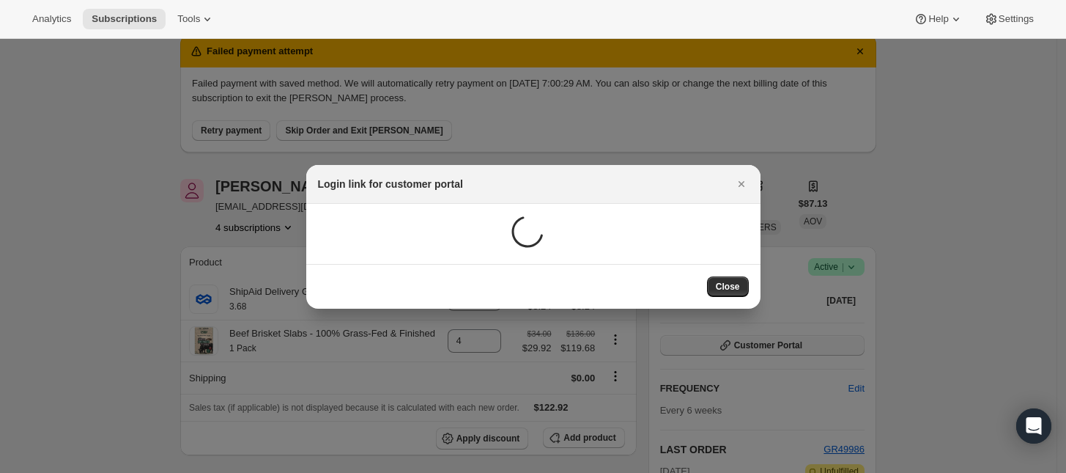
scroll to position [0, 0]
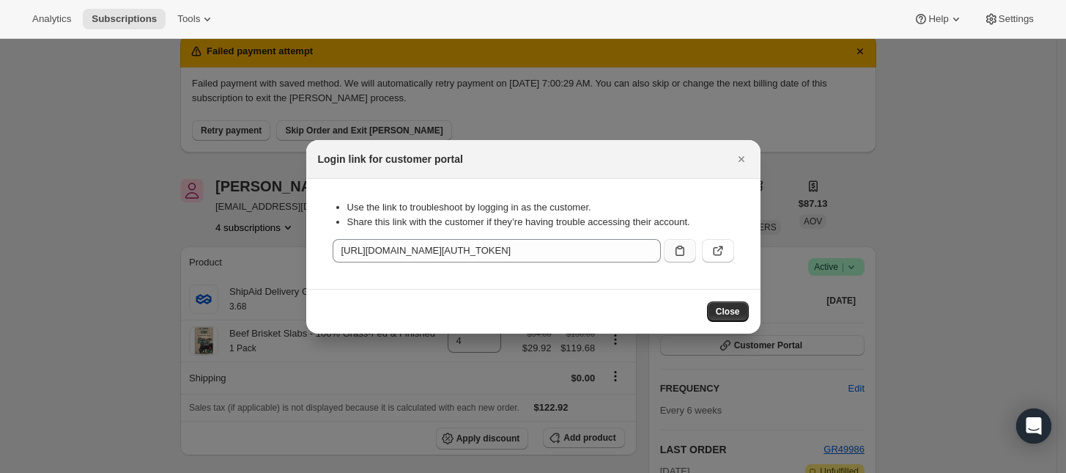
click at [678, 244] on icon ":r1jn:" at bounding box center [680, 250] width 15 height 15
